Goal: Communication & Community: Answer question/provide support

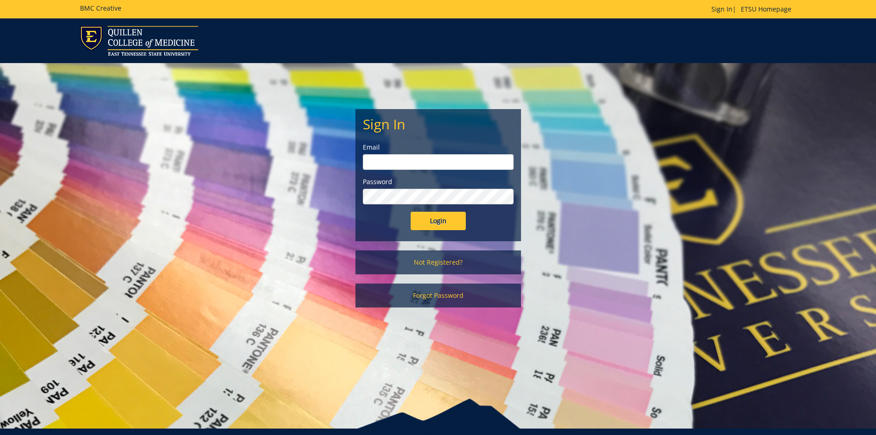
type input "[EMAIL_ADDRESS][DOMAIN_NAME]"
click at [450, 228] on input "Login" at bounding box center [438, 221] width 55 height 18
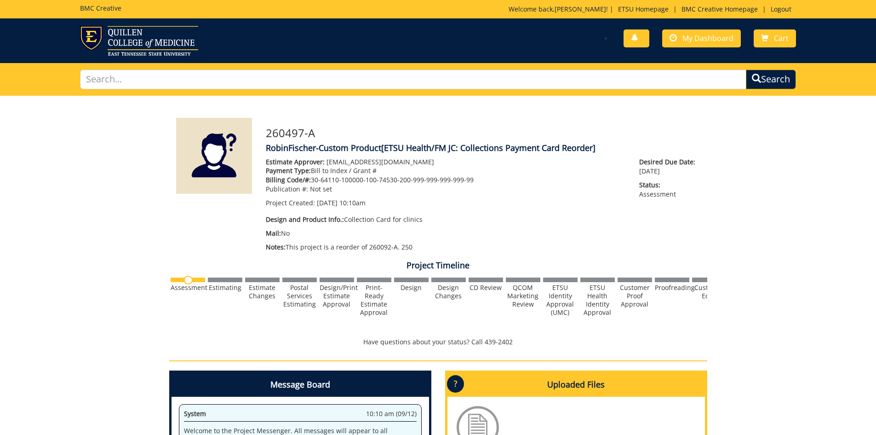
scroll to position [184, 0]
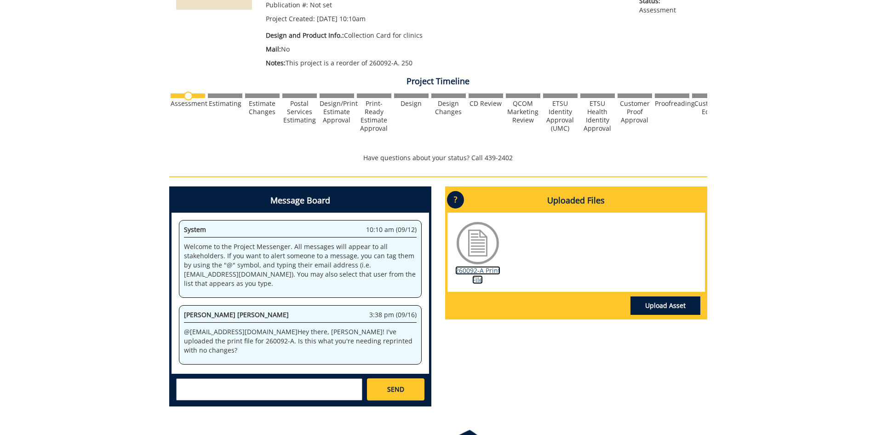
click at [463, 270] on link "260092-A Print File" at bounding box center [477, 275] width 45 height 18
click at [200, 389] on textarea at bounding box center [269, 389] width 186 height 22
click at [241, 392] on textarea "@[PERSON_NAME]" at bounding box center [269, 389] width 186 height 22
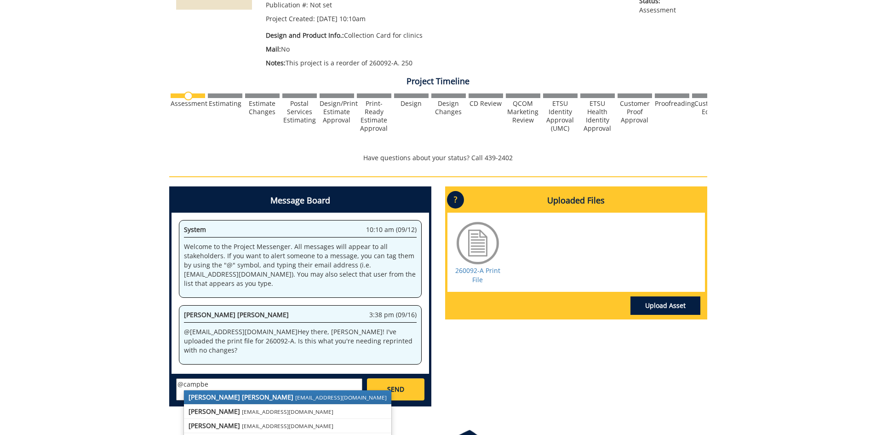
click at [238, 400] on strong "[PERSON_NAME] [PERSON_NAME]" at bounding box center [241, 396] width 105 height 9
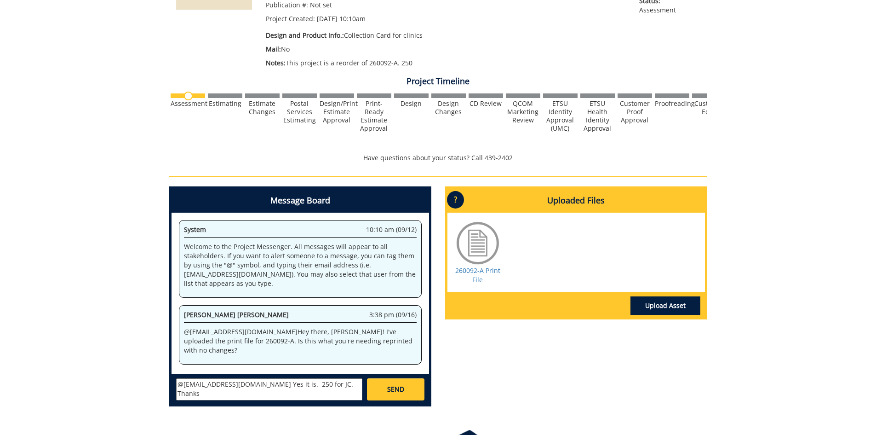
type textarea "@[EMAIL_ADDRESS][DOMAIN_NAME] Yes it is. 250 for JC. Thanks"
click at [398, 394] on span "SEND" at bounding box center [395, 388] width 17 height 9
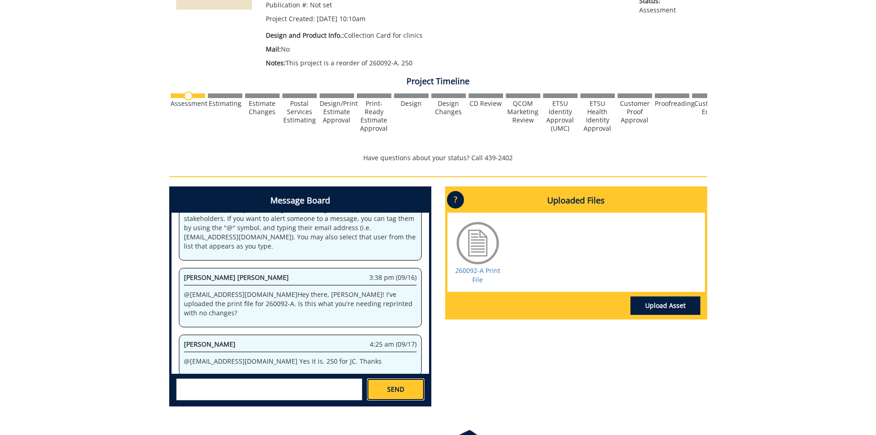
scroll to position [419, 0]
